Goal: Task Accomplishment & Management: Manage account settings

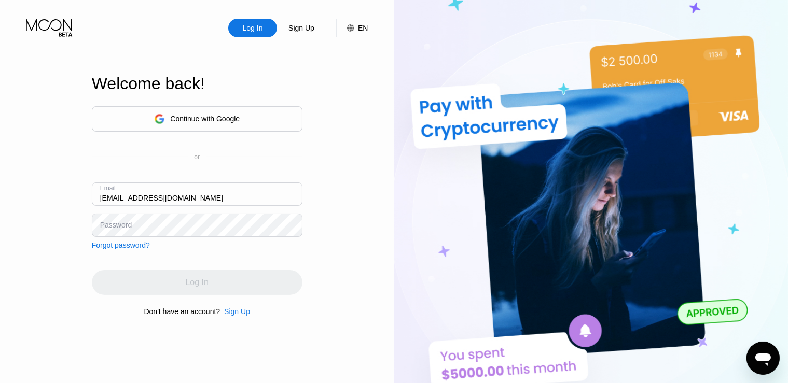
type input "[EMAIL_ADDRESS][DOMAIN_NAME]"
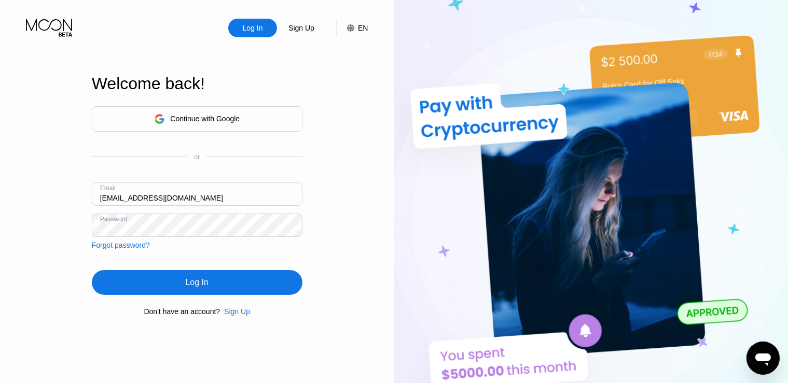
click at [155, 285] on div "Log In" at bounding box center [197, 282] width 211 height 25
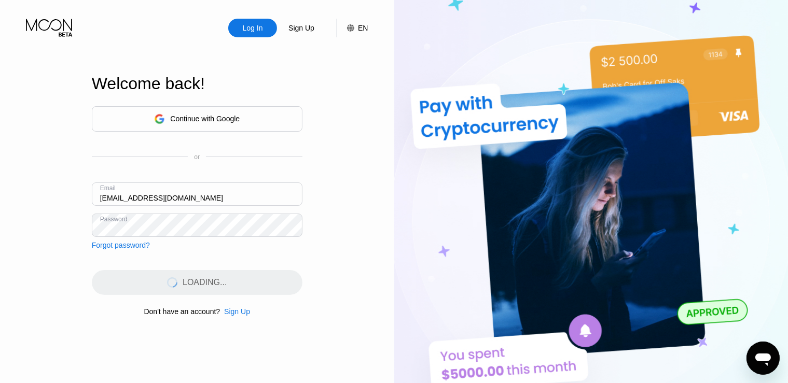
click at [144, 199] on input "[EMAIL_ADDRESS][DOMAIN_NAME]" at bounding box center [197, 194] width 211 height 23
click at [58, 183] on div "Log In Sign Up EN Language Select an item Save Welcome back! Continue with Goog…" at bounding box center [197, 211] width 394 height 422
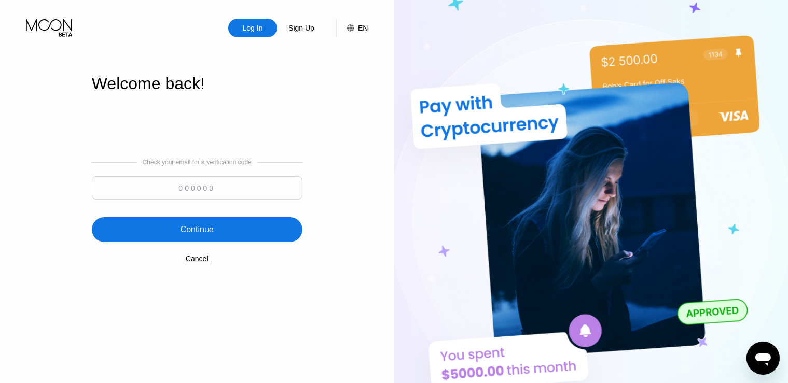
click at [193, 188] on input at bounding box center [197, 187] width 211 height 23
paste input "627215"
type input "627215"
click at [192, 226] on div "Continue" at bounding box center [196, 230] width 33 height 10
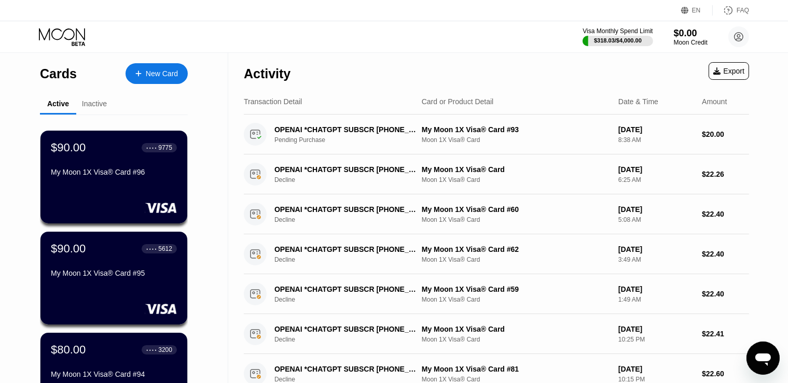
click at [309, 50] on div "Visa Monthly Spend Limit $318.03 / $4,000.00 $0.00 Moon Credit valeri-nur@inbox…" at bounding box center [394, 36] width 788 height 31
